Goal: Information Seeking & Learning: Check status

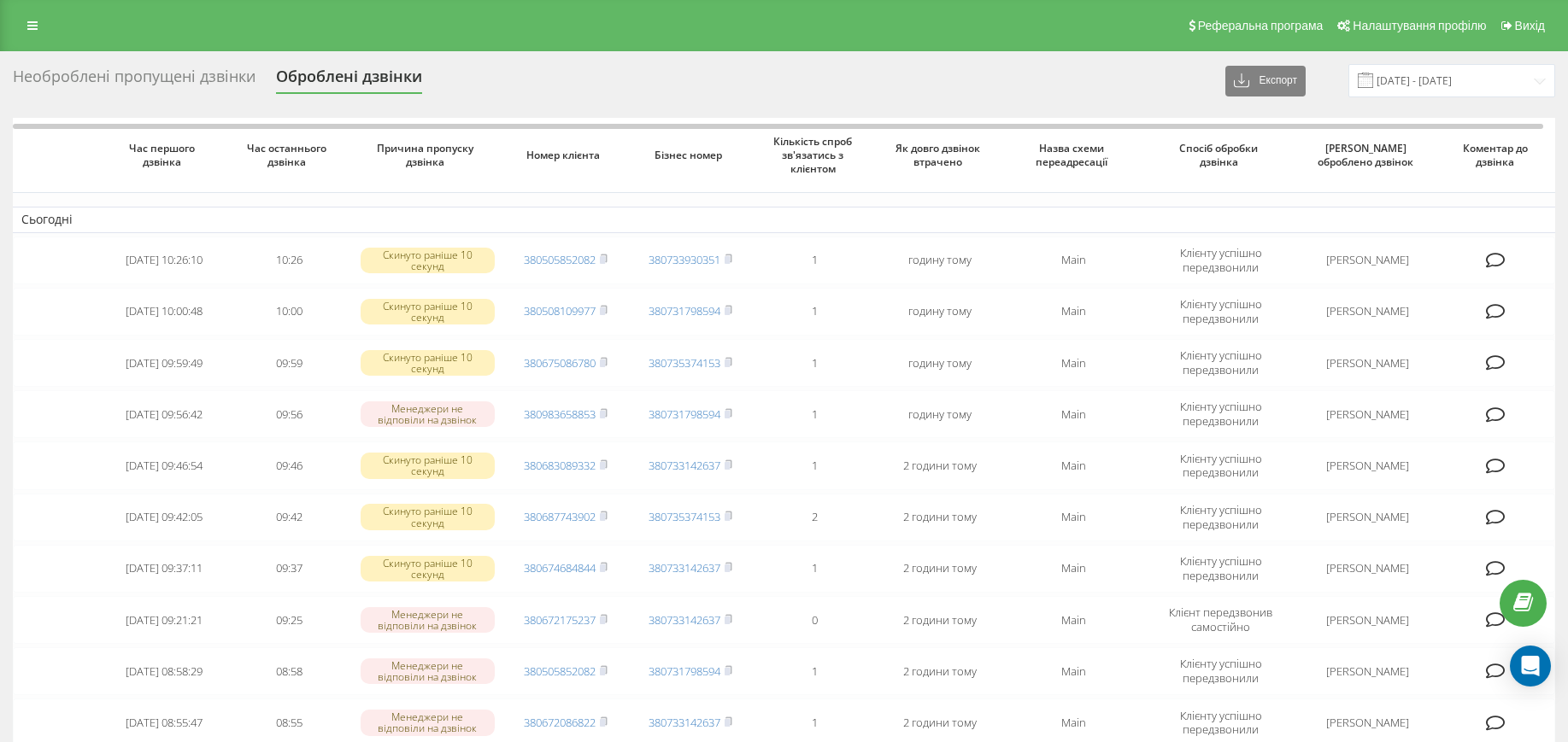
click at [34, 46] on div "Реферальна програма Налаштування профілю Вихід" at bounding box center [784, 25] width 1568 height 51
click at [34, 37] on link at bounding box center [32, 26] width 31 height 24
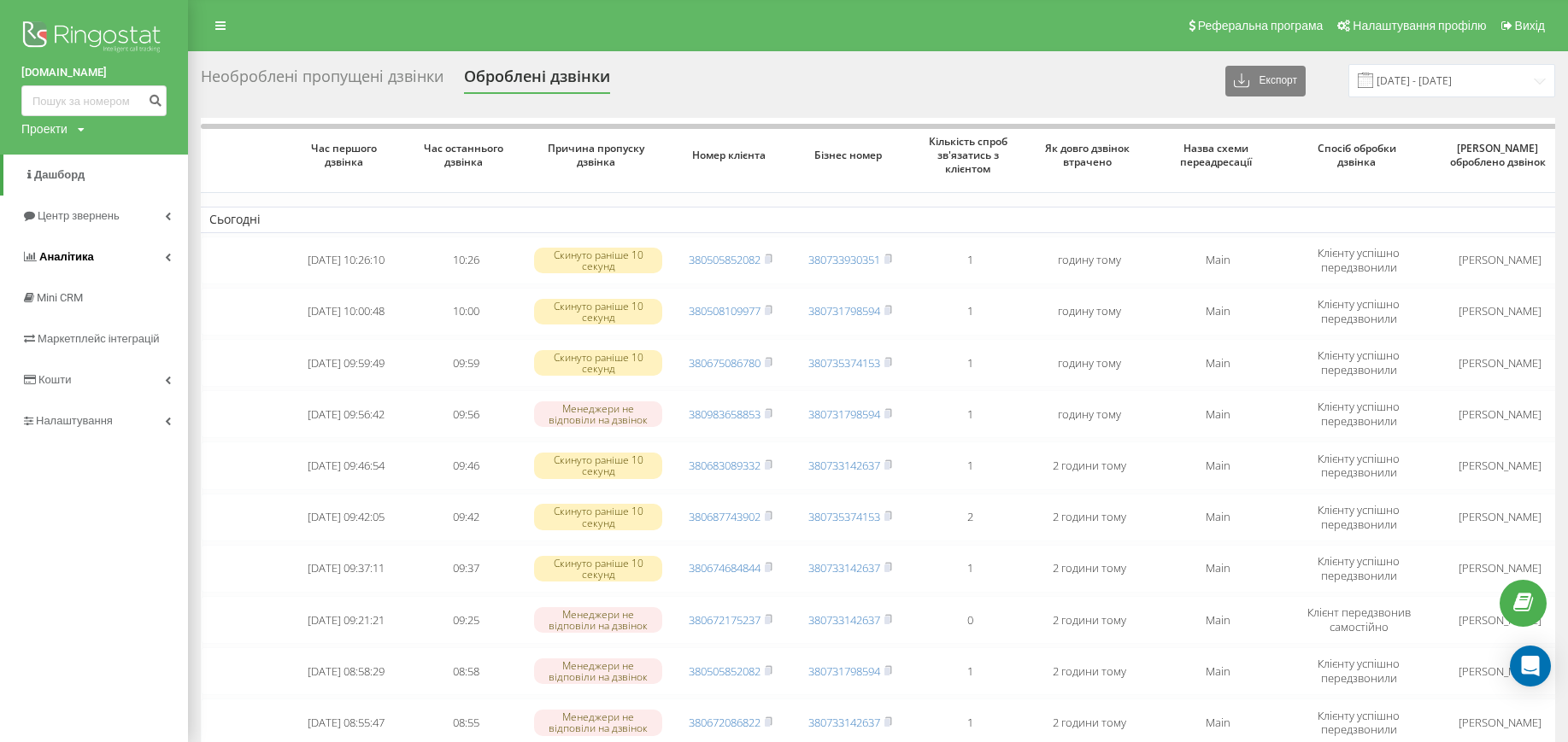
click at [115, 245] on link "Аналiтика" at bounding box center [94, 257] width 188 height 41
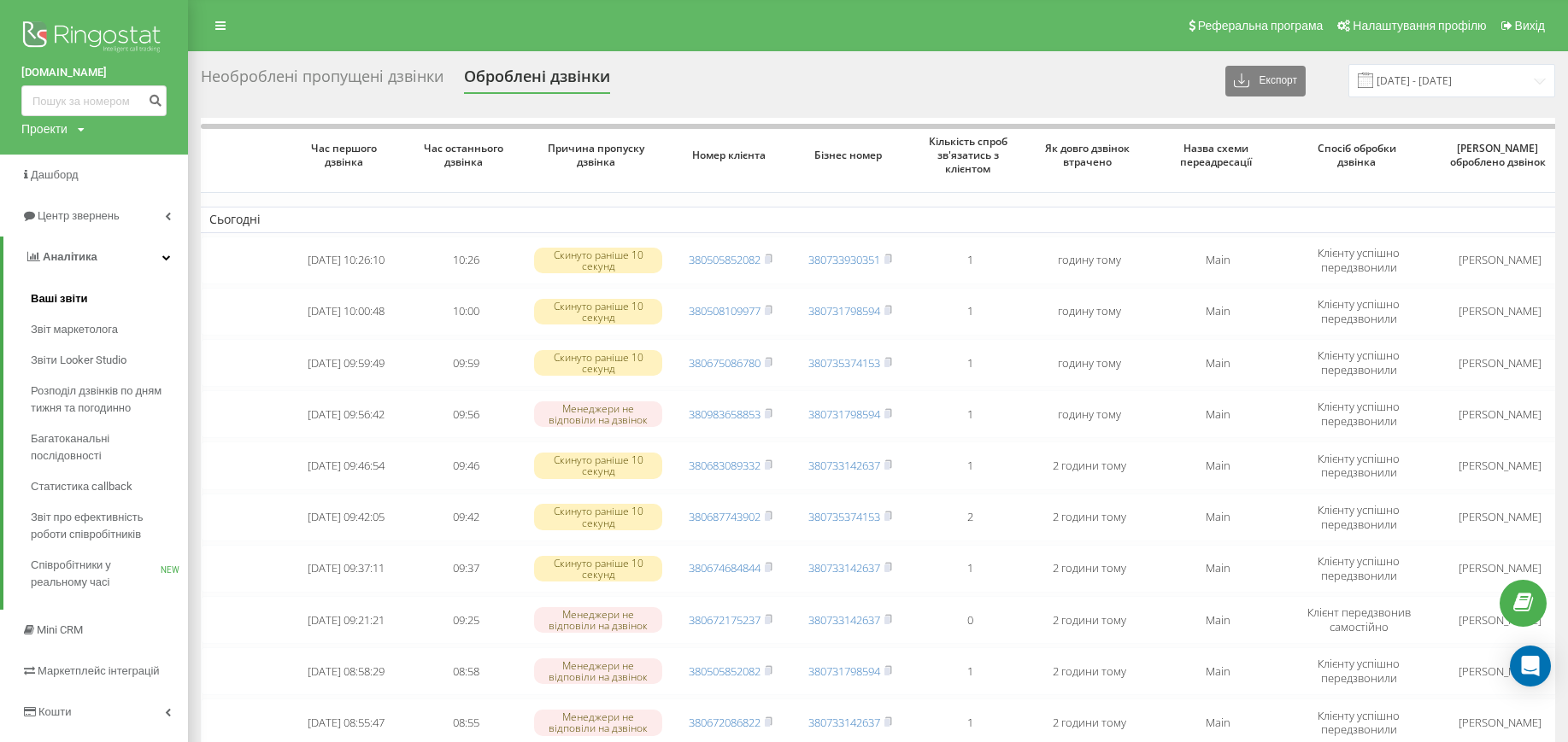
click at [94, 294] on link "Ваші звіти" at bounding box center [109, 299] width 157 height 31
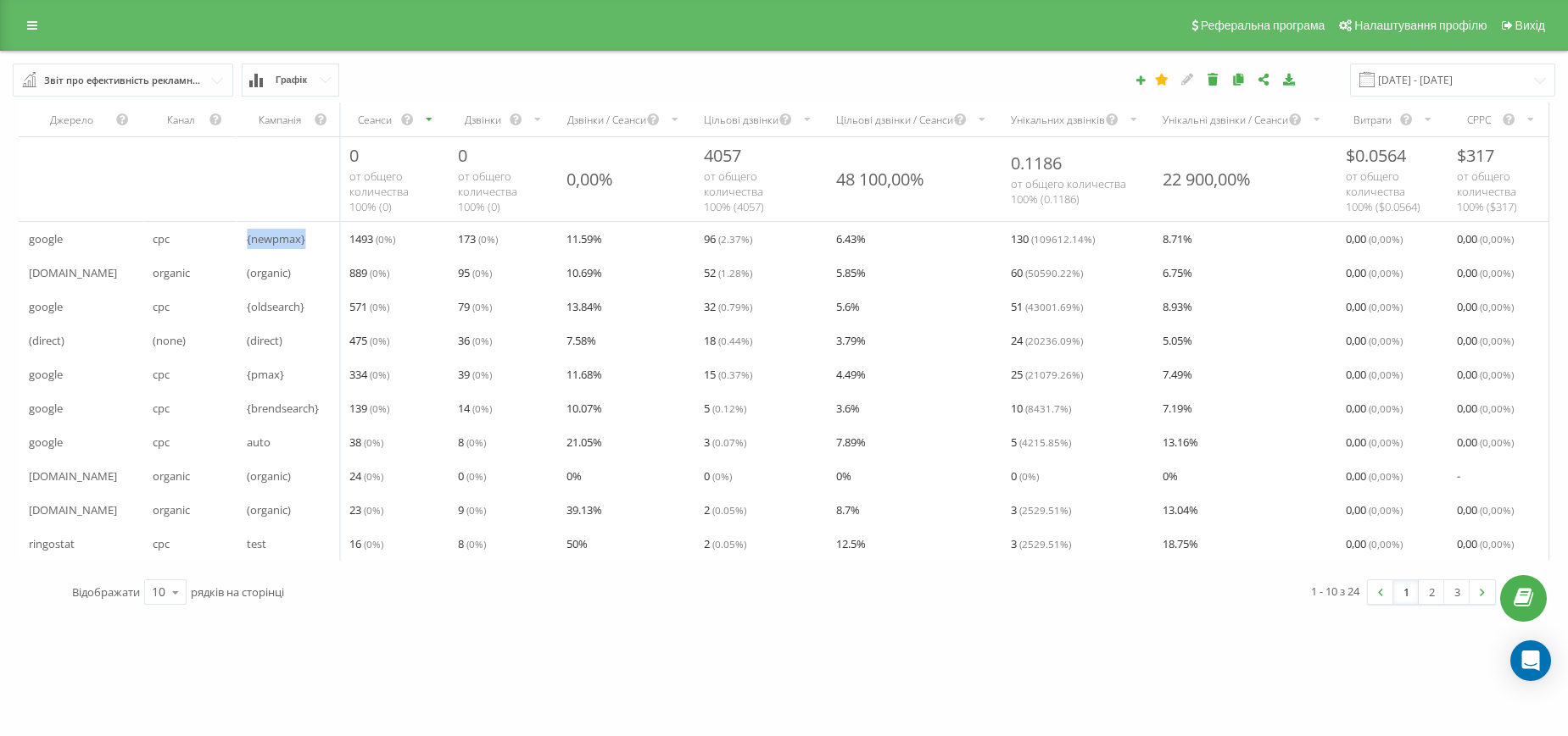
drag, startPoint x: 245, startPoint y: 249, endPoint x: 313, endPoint y: 254, distance: 68.2
click at [313, 254] on div "{newpmax}" at bounding box center [288, 238] width 104 height 34
drag, startPoint x: 241, startPoint y: 379, endPoint x: 310, endPoint y: 375, distance: 69.1
click at [310, 375] on div "{pmax}" at bounding box center [288, 374] width 104 height 34
drag, startPoint x: 296, startPoint y: 394, endPoint x: 310, endPoint y: 398, distance: 14.6
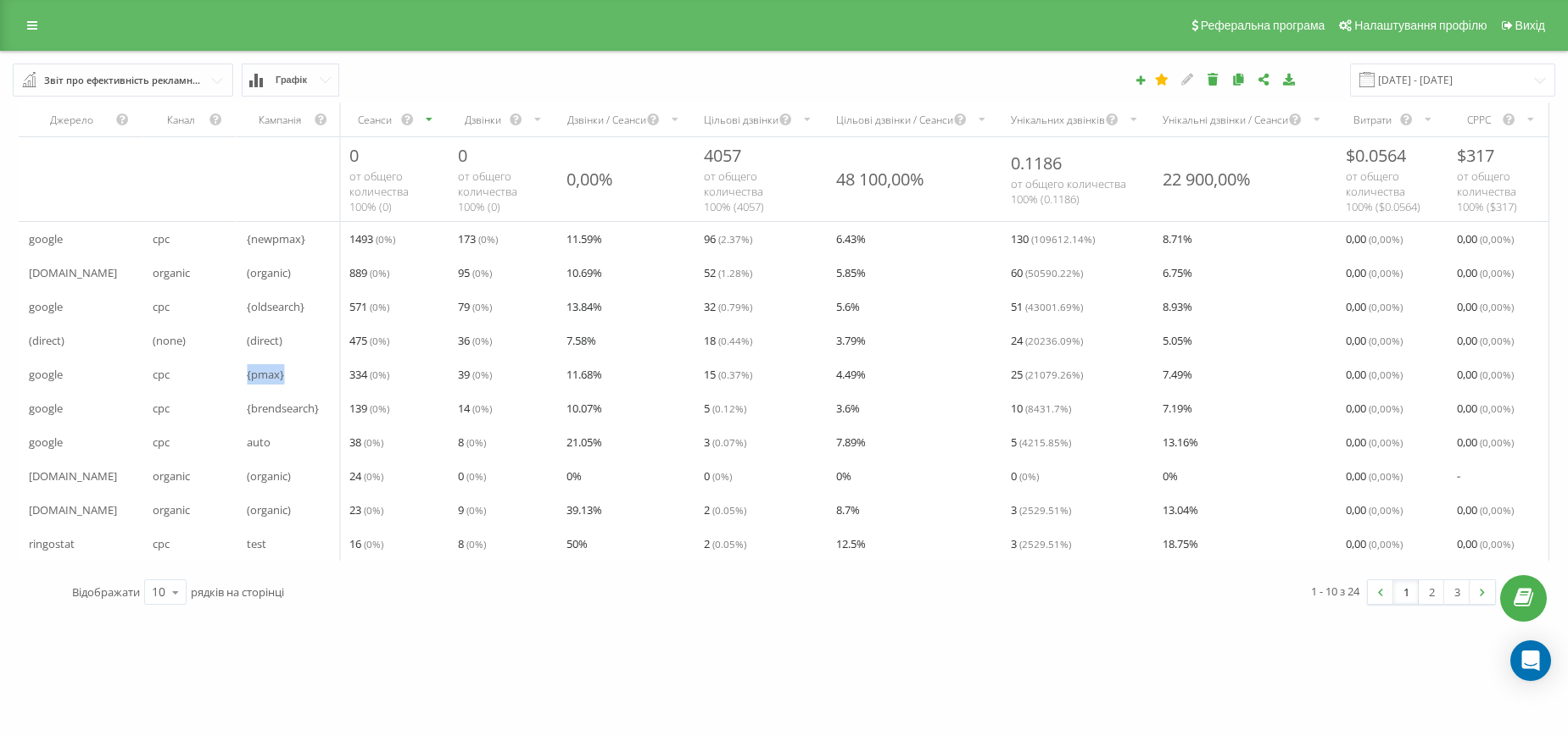
click at [310, 392] on div "{pmax}" at bounding box center [288, 374] width 104 height 34
